Goal: Task Accomplishment & Management: Use online tool/utility

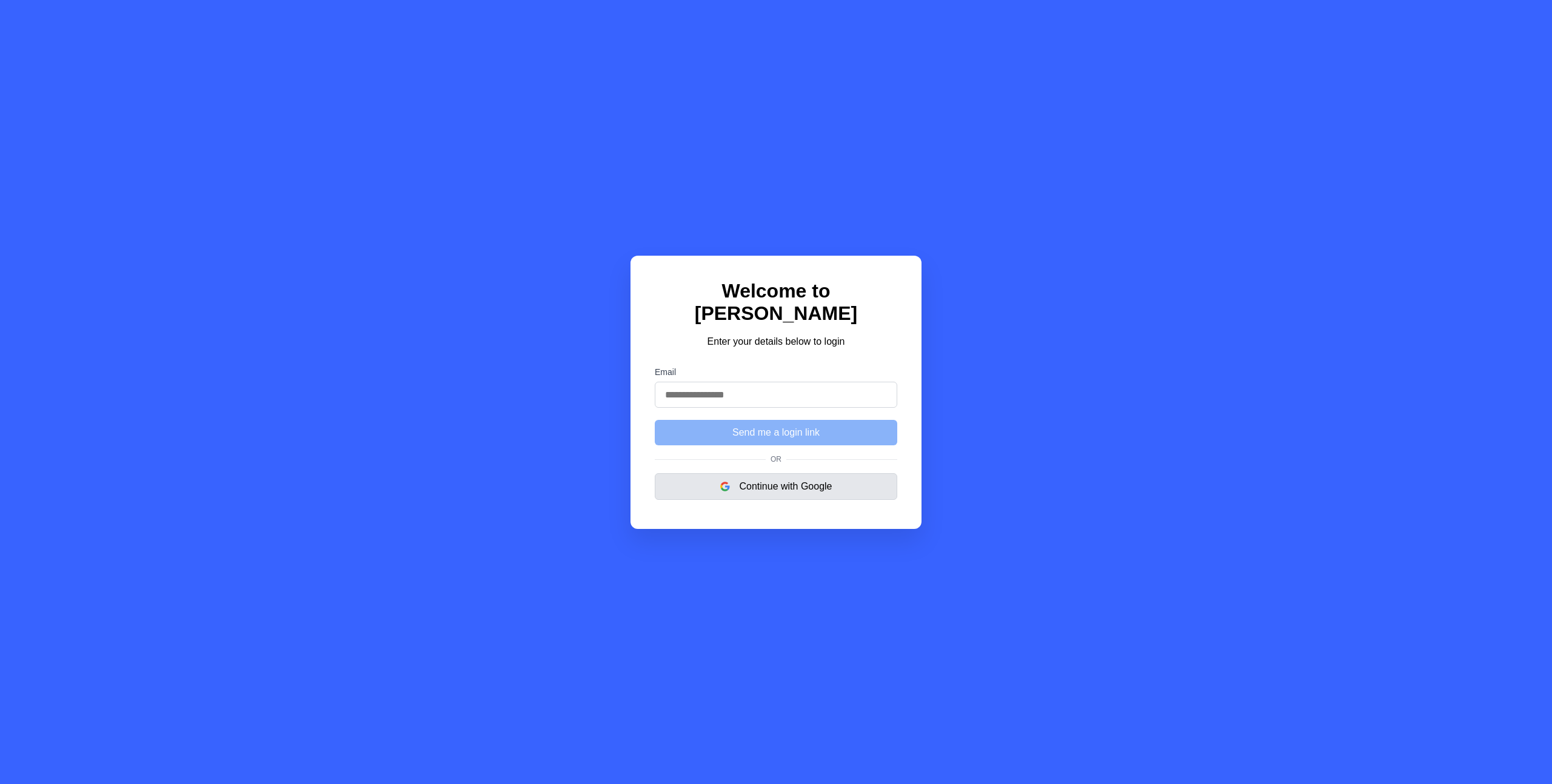
click at [812, 476] on button "Continue with Google" at bounding box center [776, 486] width 242 height 27
click at [762, 473] on button "Continue with Google" at bounding box center [776, 486] width 242 height 27
click at [781, 473] on button "Continue with Google" at bounding box center [776, 486] width 242 height 27
